Goal: Navigation & Orientation: Find specific page/section

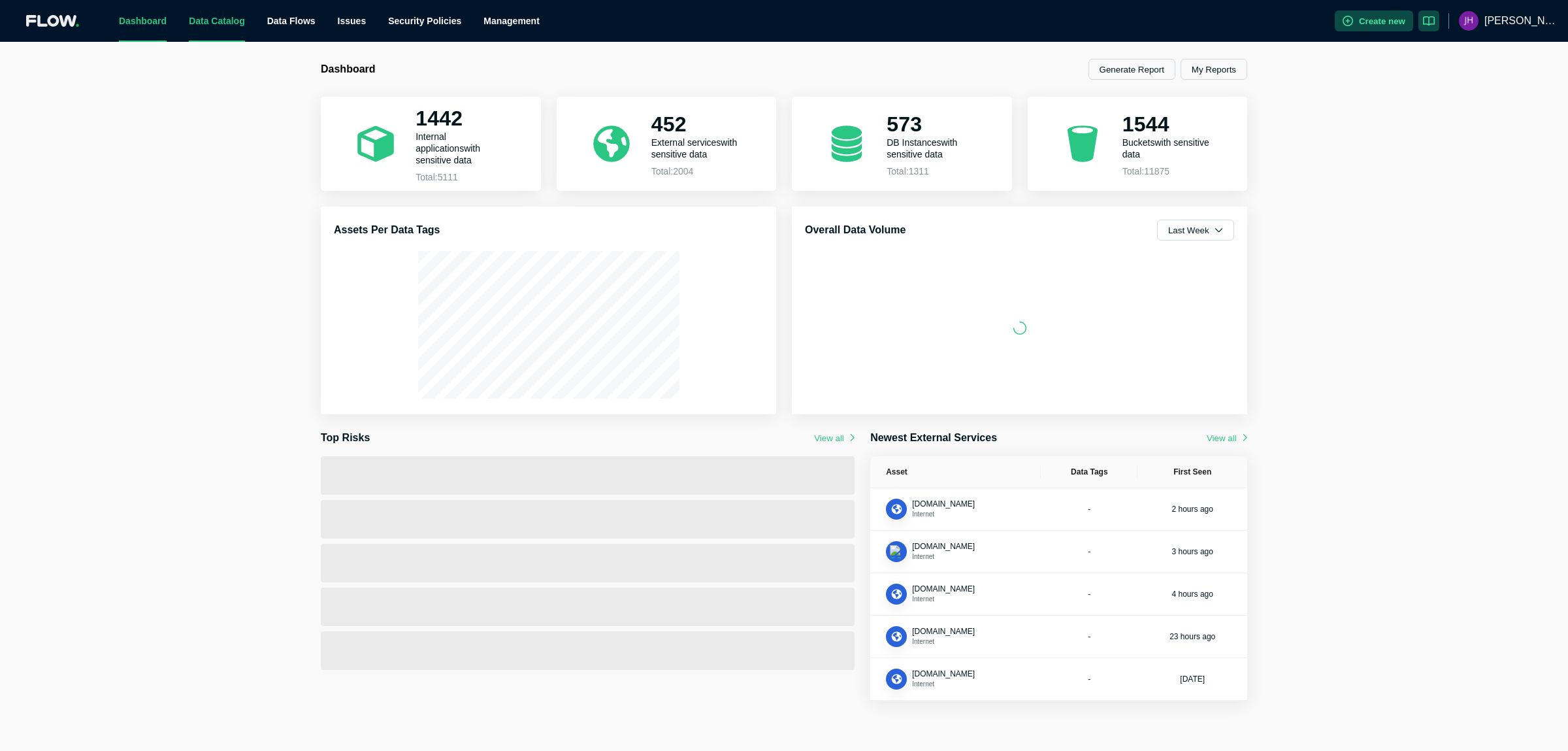
click at [199, 23] on link "Data Catalog" at bounding box center [216, 21] width 56 height 10
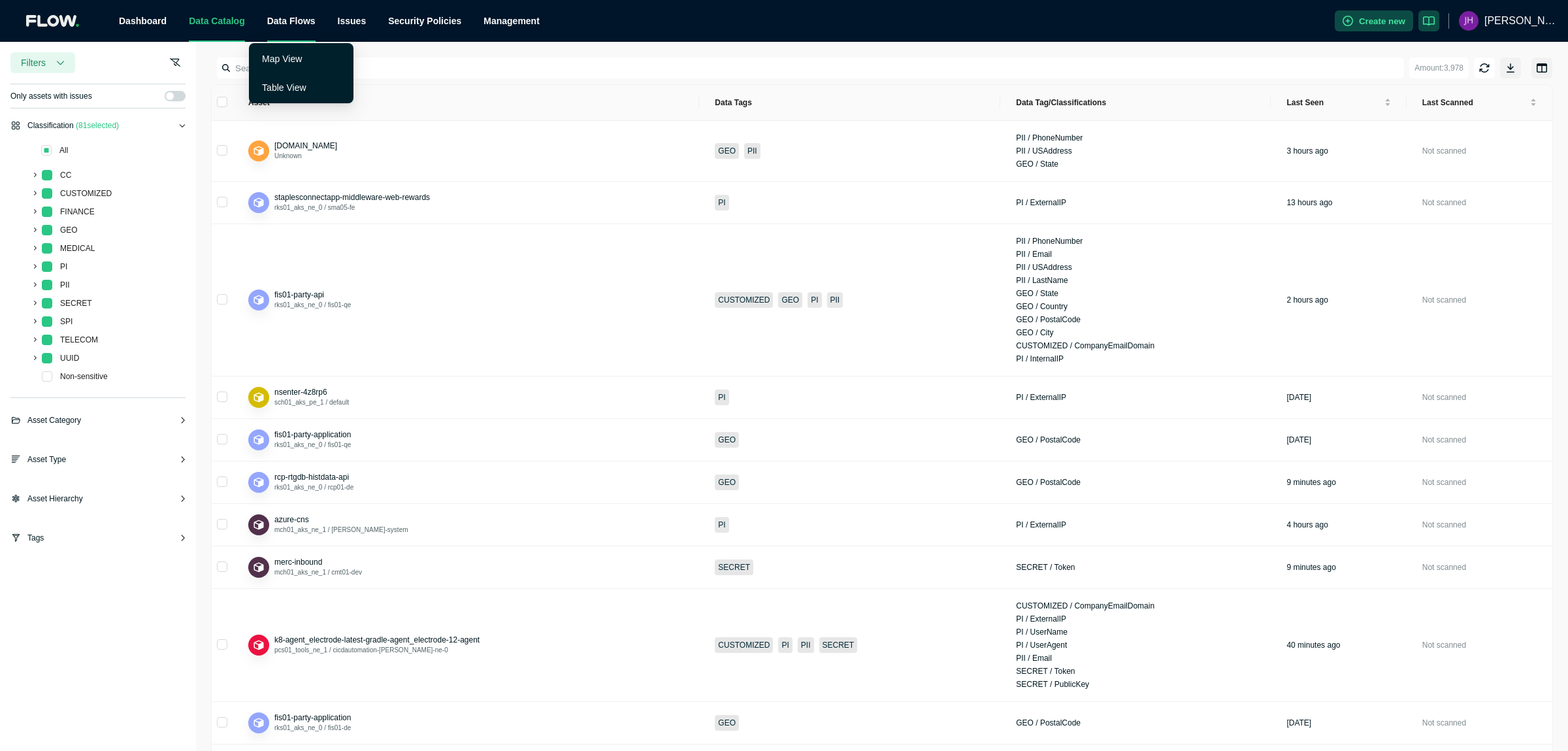
click at [275, 25] on span "Data Flows" at bounding box center [291, 21] width 49 height 10
click at [280, 22] on span "Data Flows" at bounding box center [291, 21] width 49 height 10
click at [280, 58] on link "Map View" at bounding box center [282, 59] width 40 height 10
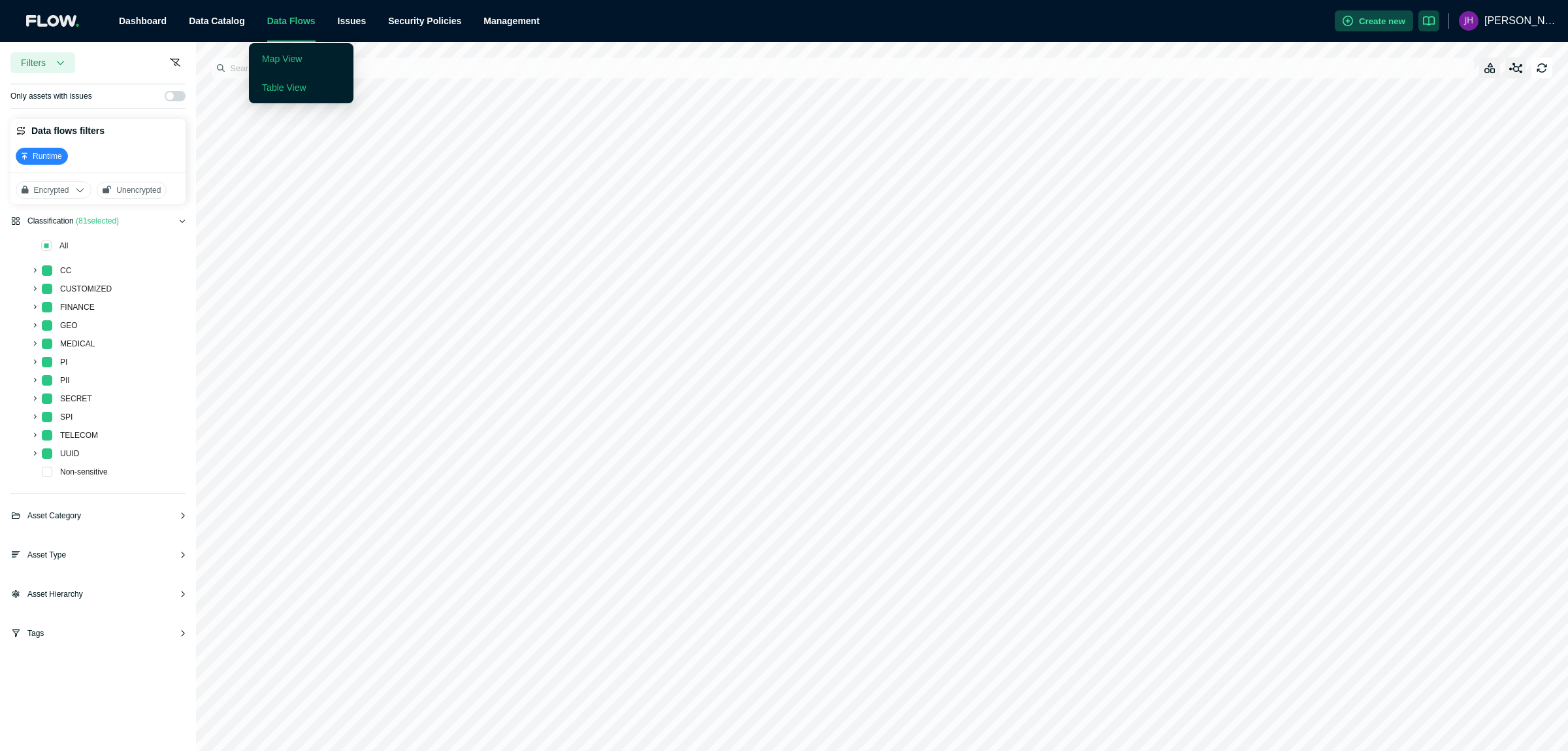
click at [285, 89] on link "Table View" at bounding box center [284, 88] width 44 height 10
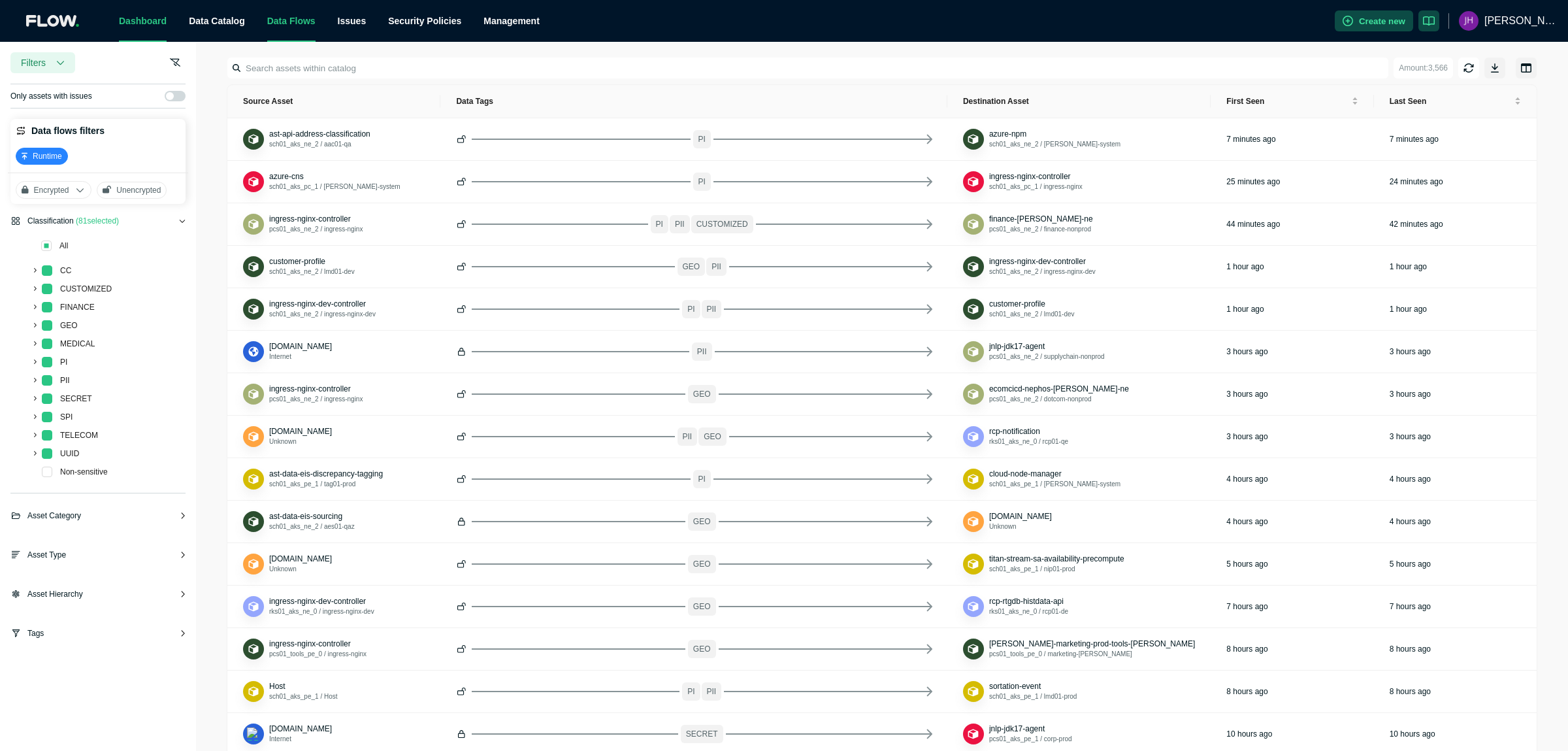
click at [140, 18] on link "Dashboard" at bounding box center [143, 21] width 48 height 10
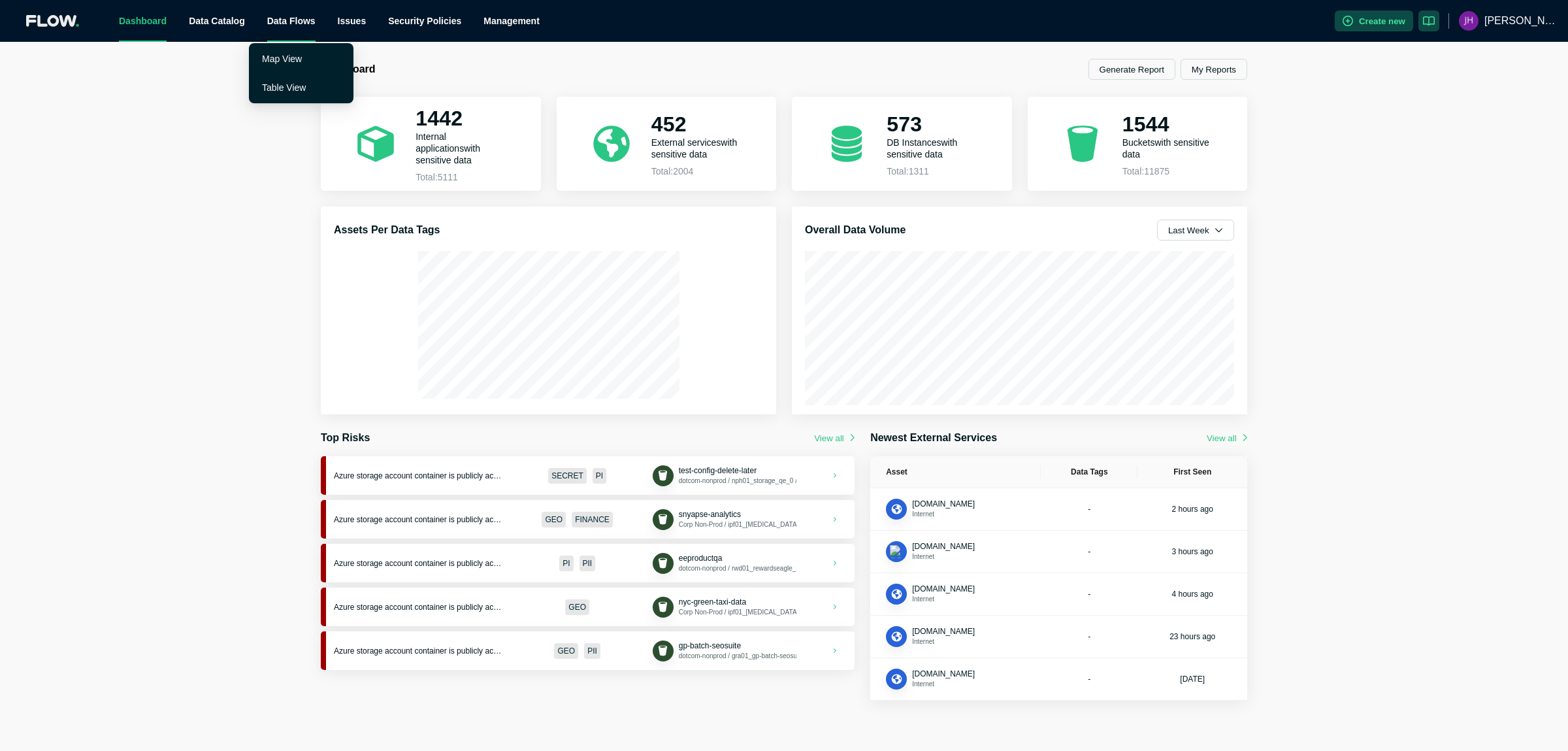
click at [267, 20] on span "Data Flows" at bounding box center [291, 21] width 49 height 10
click at [202, 18] on link "Data Catalog" at bounding box center [216, 21] width 56 height 10
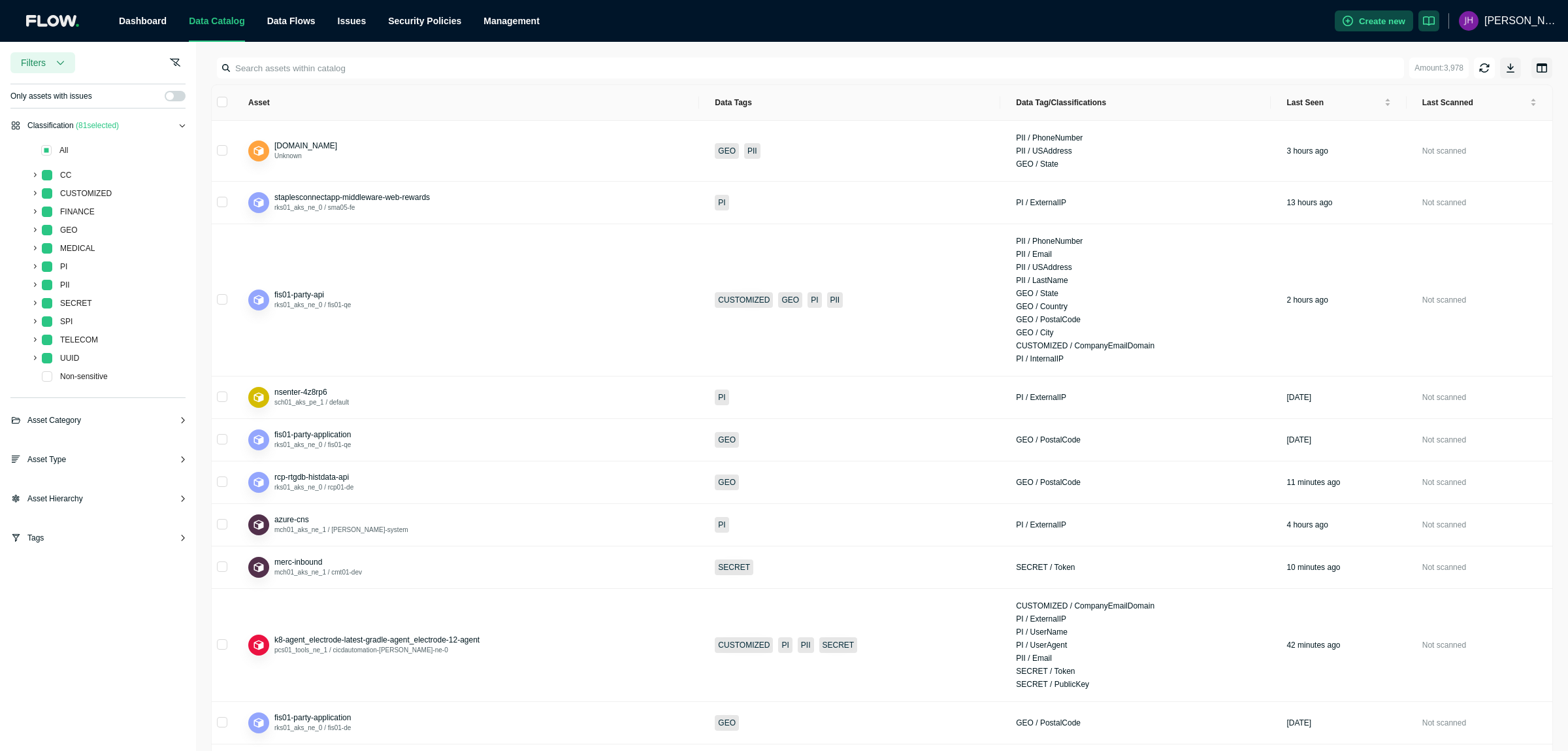
click at [68, 414] on div "Asset Category" at bounding box center [98, 426] width 175 height 24
click at [306, 398] on span "sch01_aks_pe_1 / default" at bounding box center [478, 403] width 409 height 10
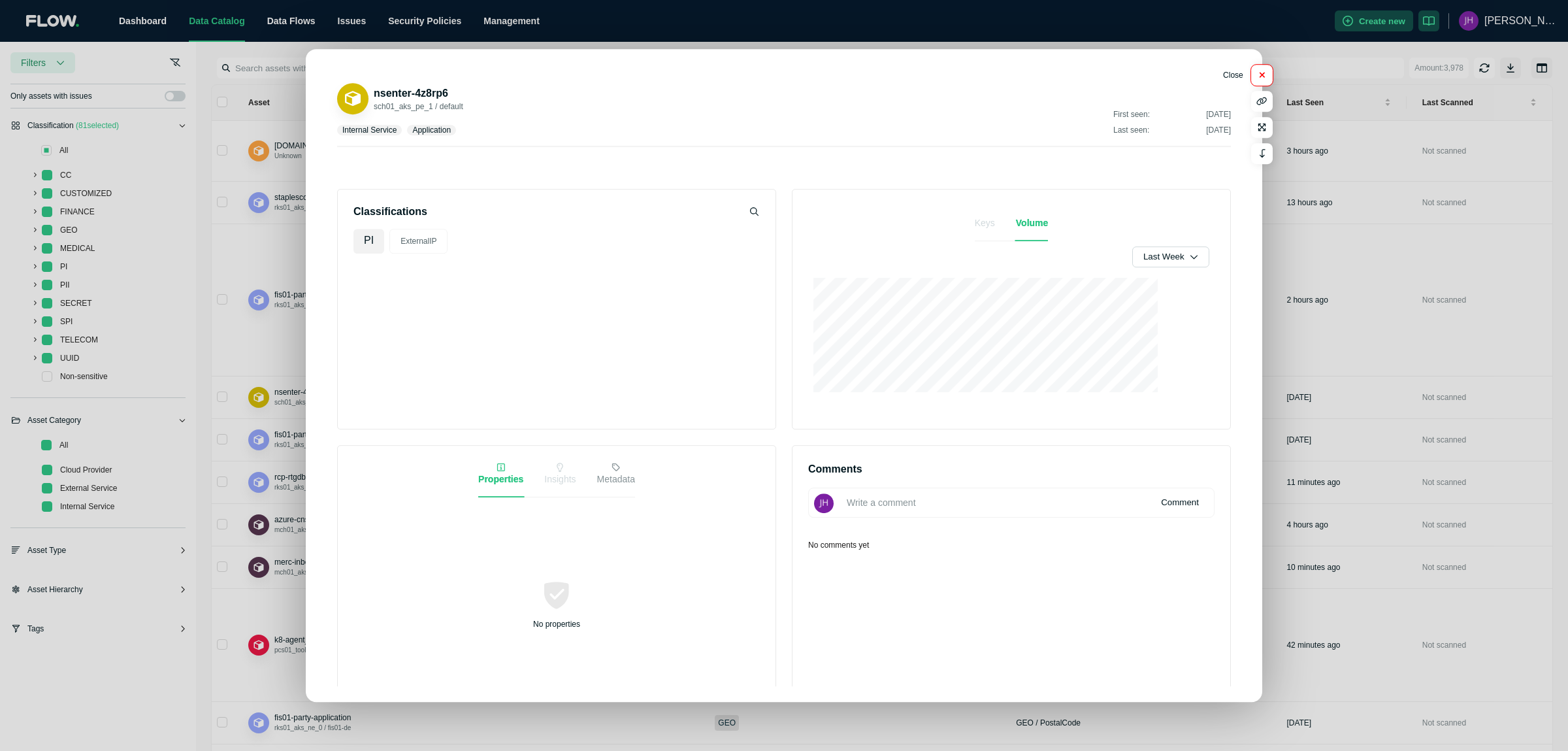
click at [1251, 71] on button "button" at bounding box center [1262, 75] width 22 height 21
